Goal: Check status: Check status

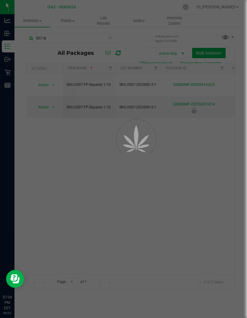
scroll to position [0, 96]
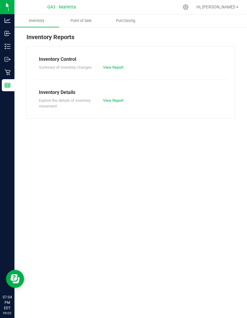
click at [84, 20] on span "Point of Sale" at bounding box center [80, 20] width 37 height 5
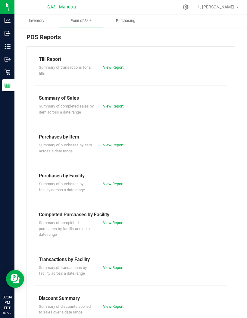
click at [119, 67] on link "View Report" at bounding box center [113, 67] width 20 height 5
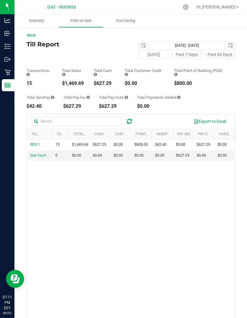
click at [146, 43] on span "select" at bounding box center [143, 45] width 5 height 5
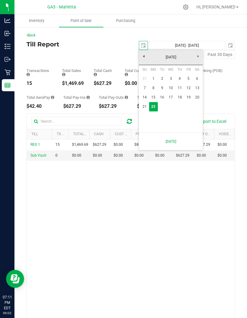
click at [144, 105] on link "21" at bounding box center [144, 106] width 9 height 9
type input "[DATE]"
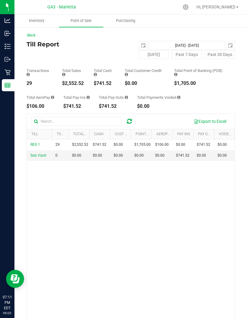
click at [229, 43] on span "select" at bounding box center [230, 45] width 8 height 8
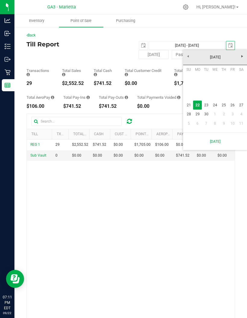
click at [188, 105] on link "21" at bounding box center [188, 105] width 9 height 9
type input "[DATE] - [DATE]"
type input "[DATE]"
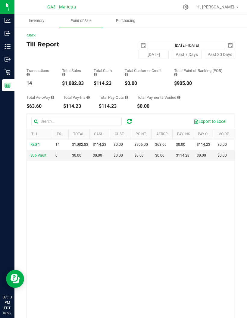
scroll to position [3, 0]
